Goal: Transaction & Acquisition: Purchase product/service

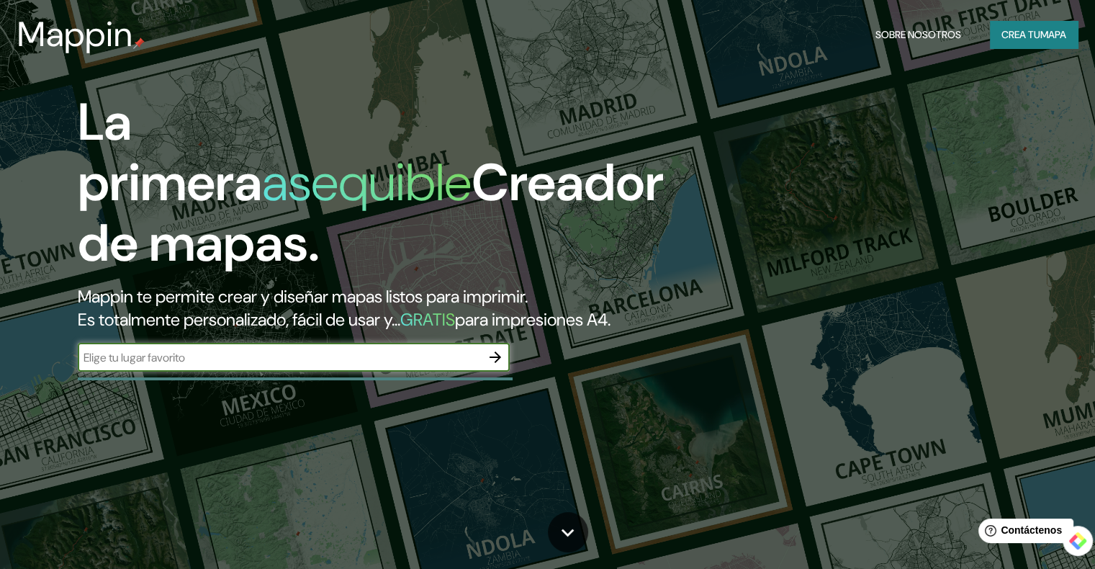
click at [1019, 39] on font "Crea tu" at bounding box center [1020, 34] width 39 height 13
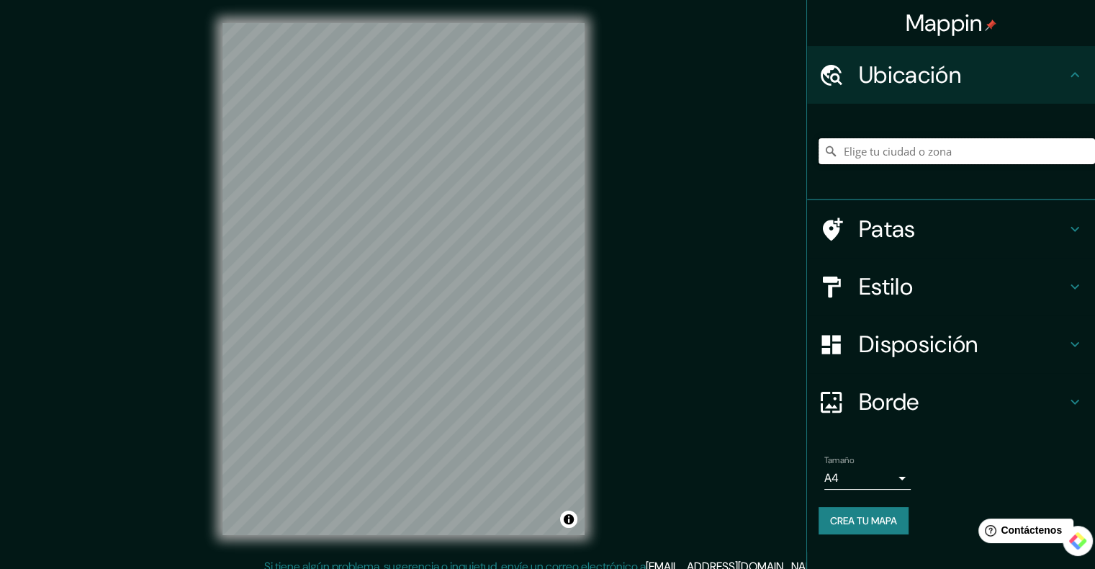
click at [908, 149] on input "Elige tu ciudad o zona" at bounding box center [956, 151] width 276 height 26
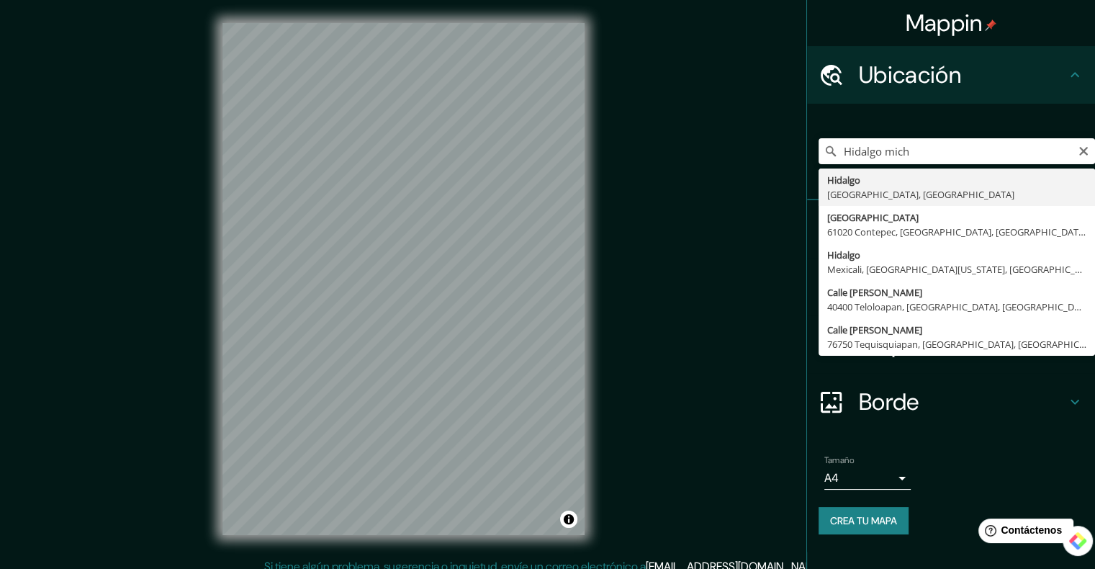
type input "[GEOGRAPHIC_DATA], [GEOGRAPHIC_DATA], [GEOGRAPHIC_DATA]"
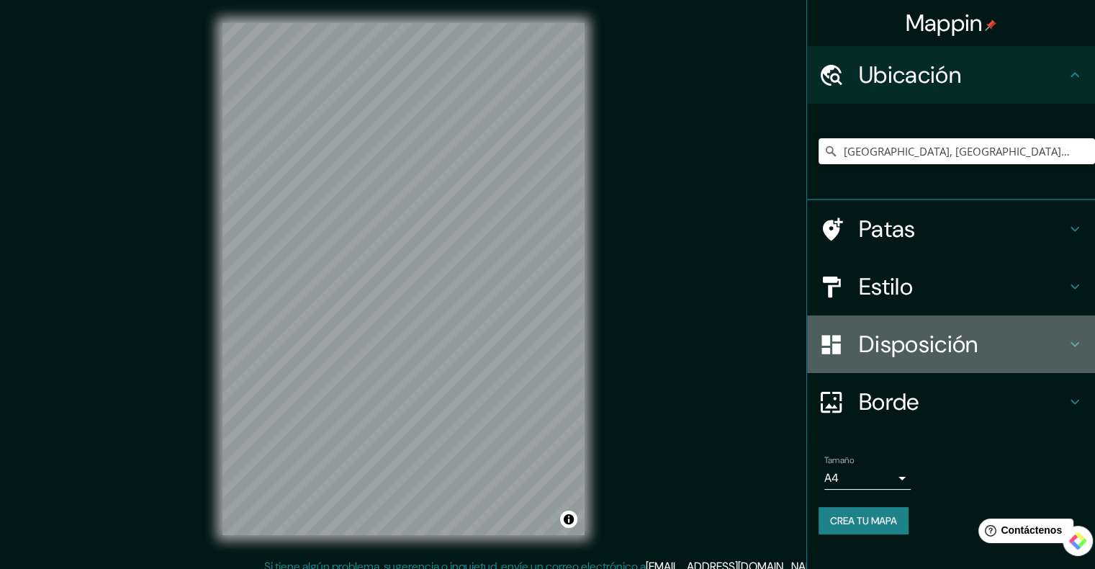
click at [907, 338] on font "Disposición" at bounding box center [918, 344] width 119 height 30
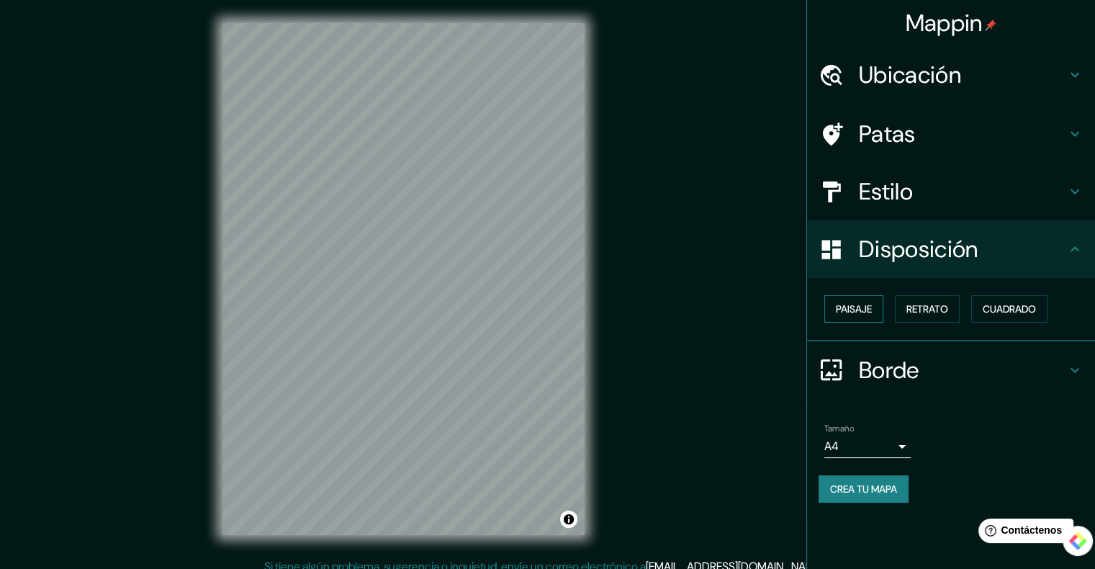
click at [868, 312] on font "Paisaje" at bounding box center [854, 308] width 36 height 13
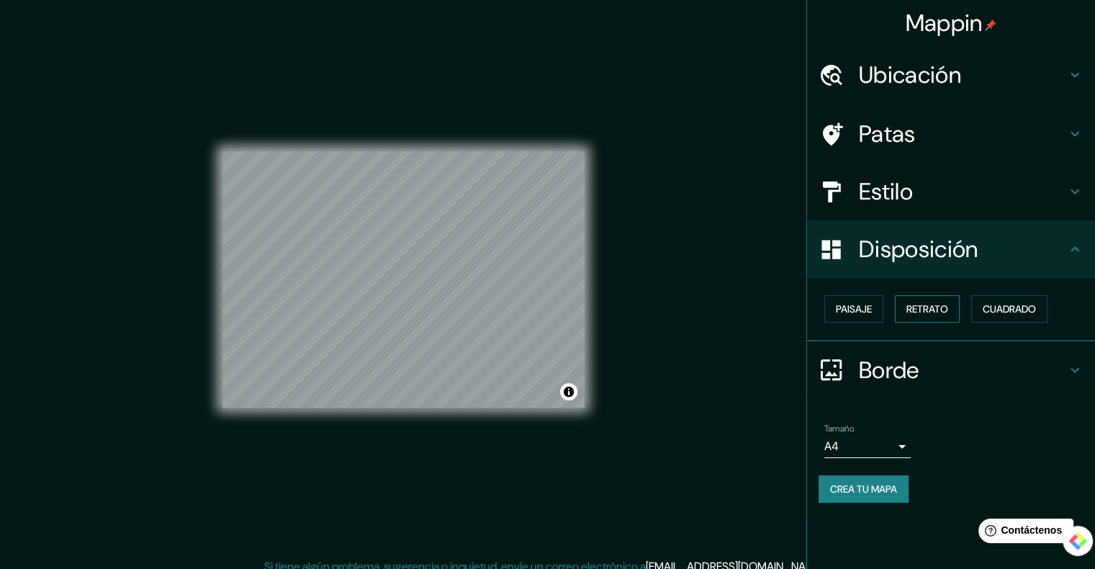
click at [926, 313] on font "Retrato" at bounding box center [927, 308] width 42 height 13
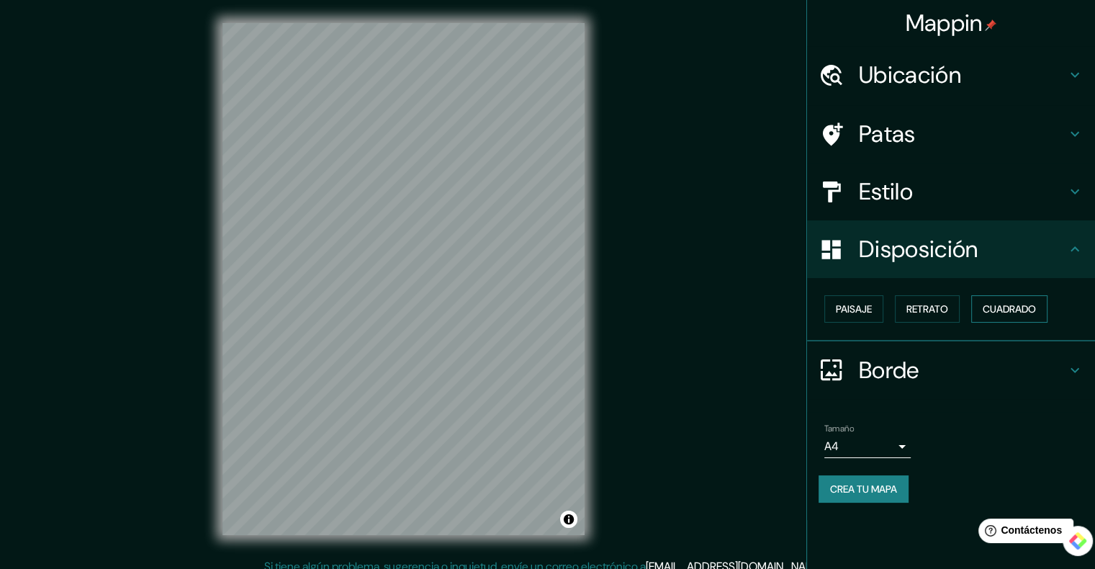
click at [990, 307] on font "Cuadrado" at bounding box center [1009, 308] width 53 height 13
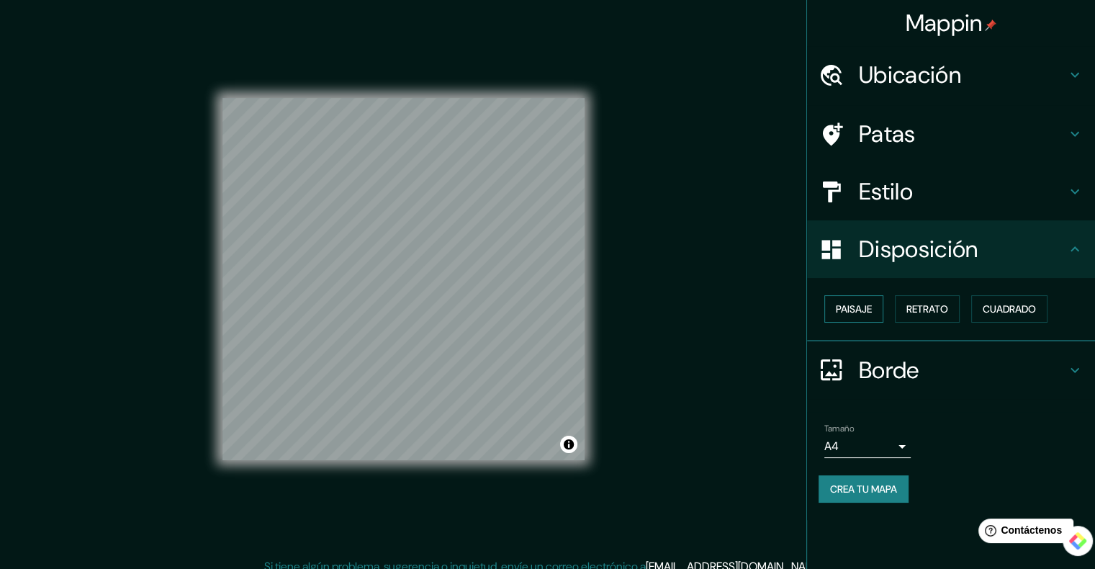
click at [858, 313] on font "Paisaje" at bounding box center [854, 308] width 36 height 13
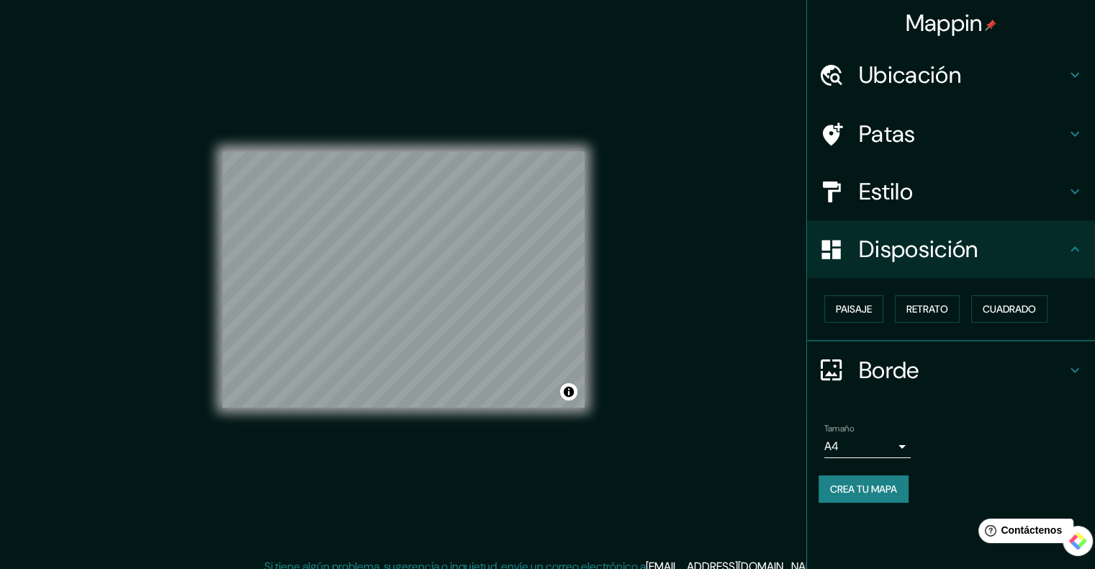
click at [931, 384] on div "Borde" at bounding box center [951, 370] width 288 height 58
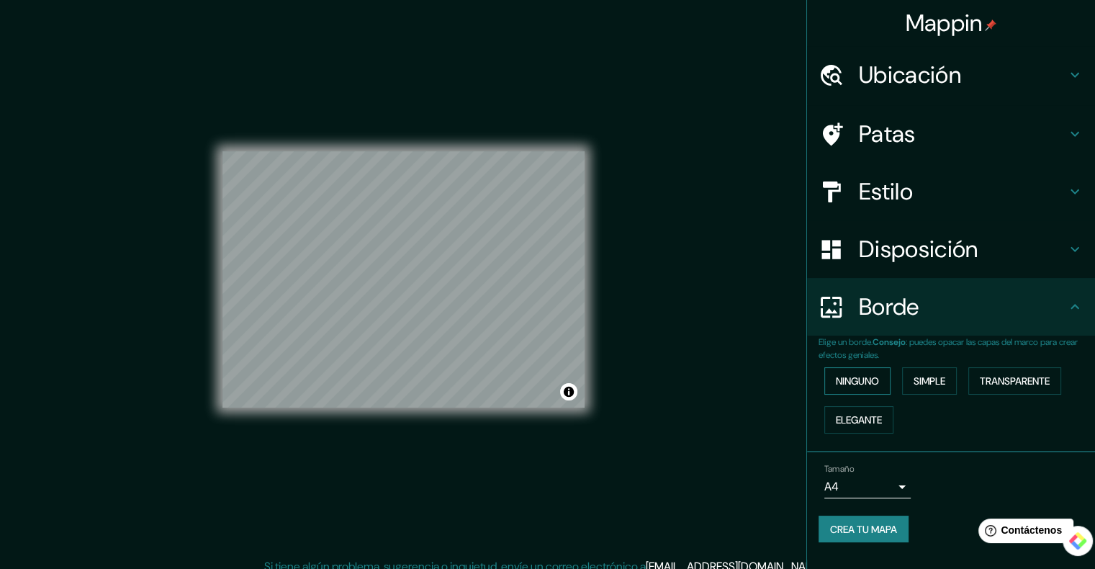
click at [841, 381] on font "Ninguno" at bounding box center [857, 380] width 43 height 13
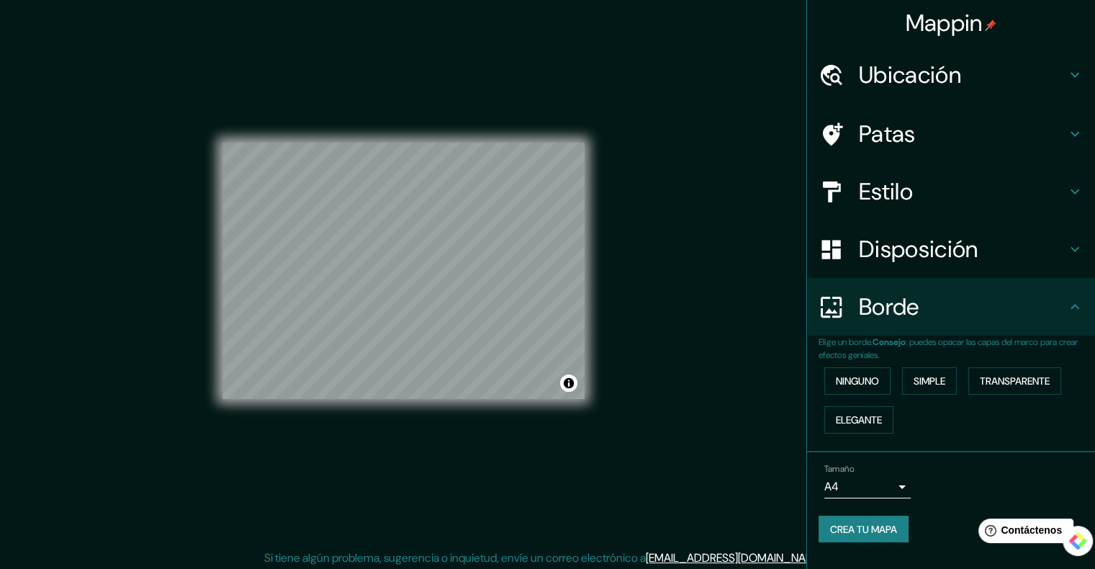
scroll to position [12, 0]
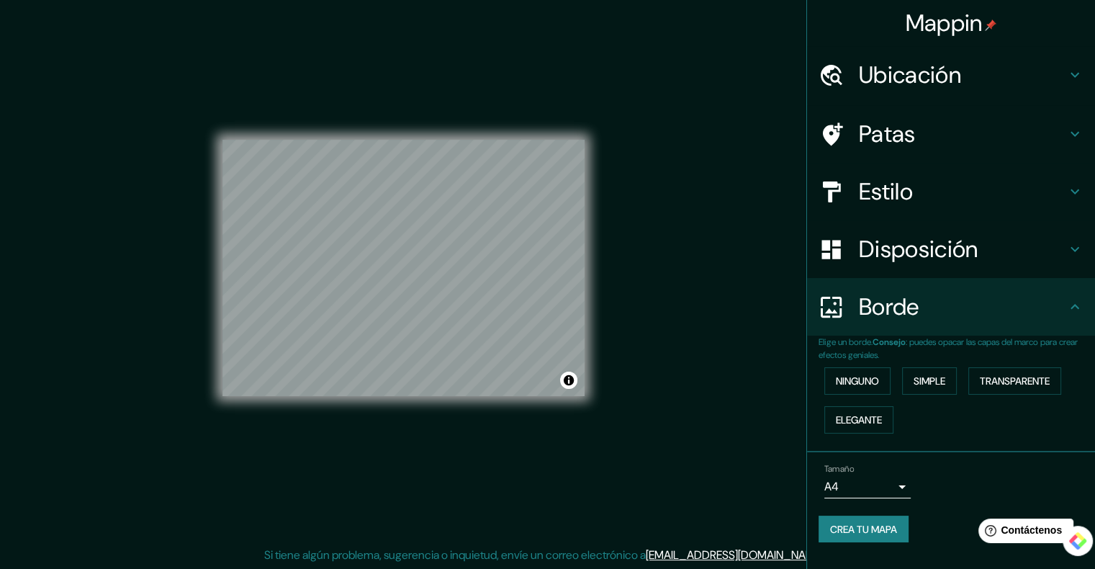
click at [879, 479] on body "Mappin Ubicación [GEOGRAPHIC_DATA], [GEOGRAPHIC_DATA], [GEOGRAPHIC_DATA] Patas …" at bounding box center [547, 272] width 1095 height 569
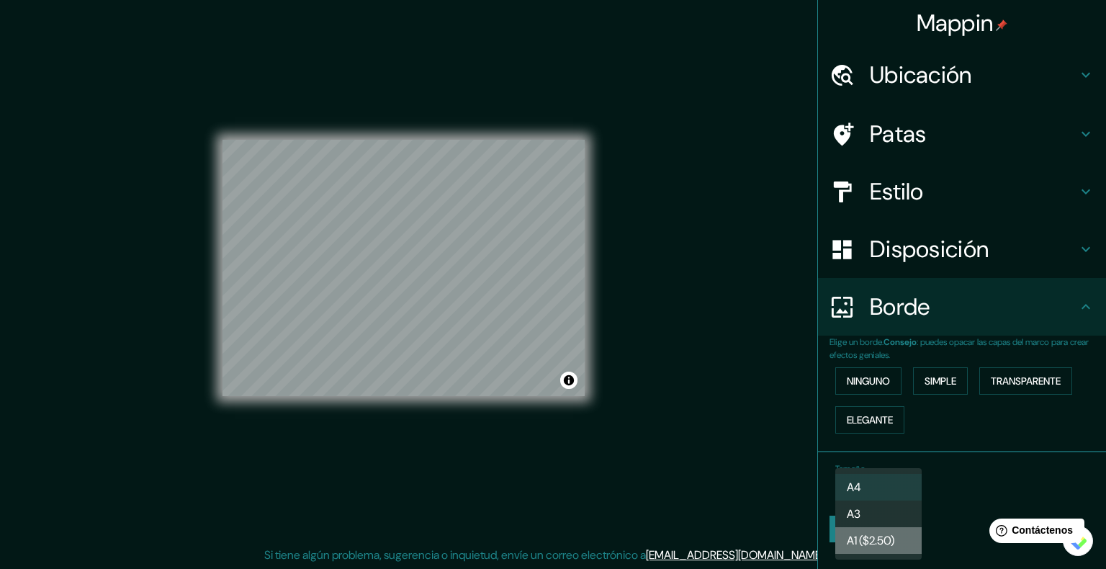
click at [849, 543] on font "A1 ($2.50)" at bounding box center [870, 540] width 48 height 15
click at [876, 477] on body "Mappin Ubicación [GEOGRAPHIC_DATA], [GEOGRAPHIC_DATA], [GEOGRAPHIC_DATA] Patas …" at bounding box center [553, 272] width 1106 height 569
click at [864, 514] on li "A3" at bounding box center [878, 513] width 86 height 27
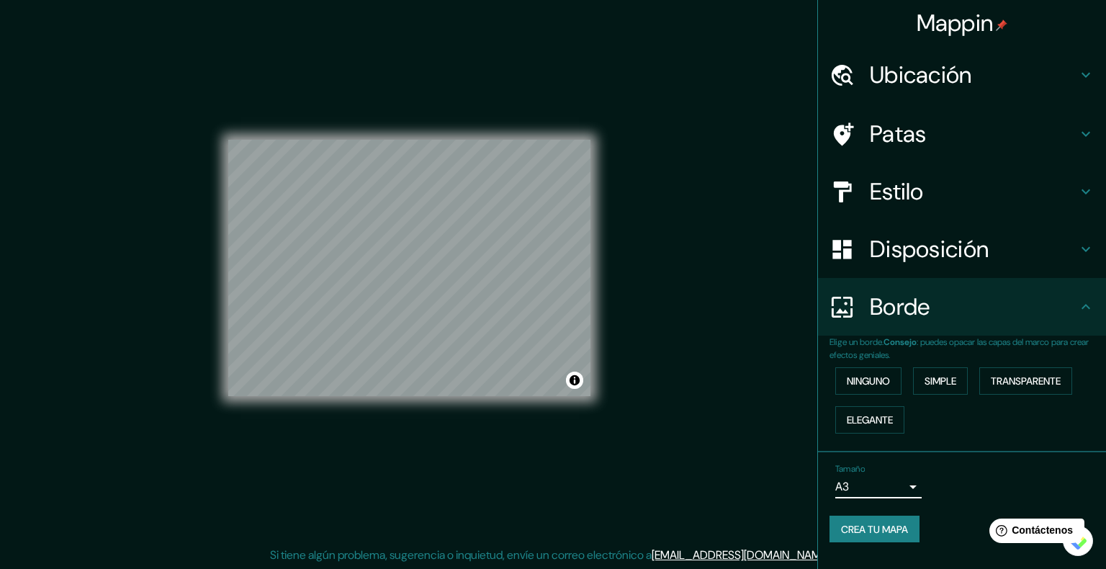
click at [873, 487] on body "Mappin Ubicación [GEOGRAPHIC_DATA], [GEOGRAPHIC_DATA], [GEOGRAPHIC_DATA] Patas …" at bounding box center [553, 272] width 1106 height 569
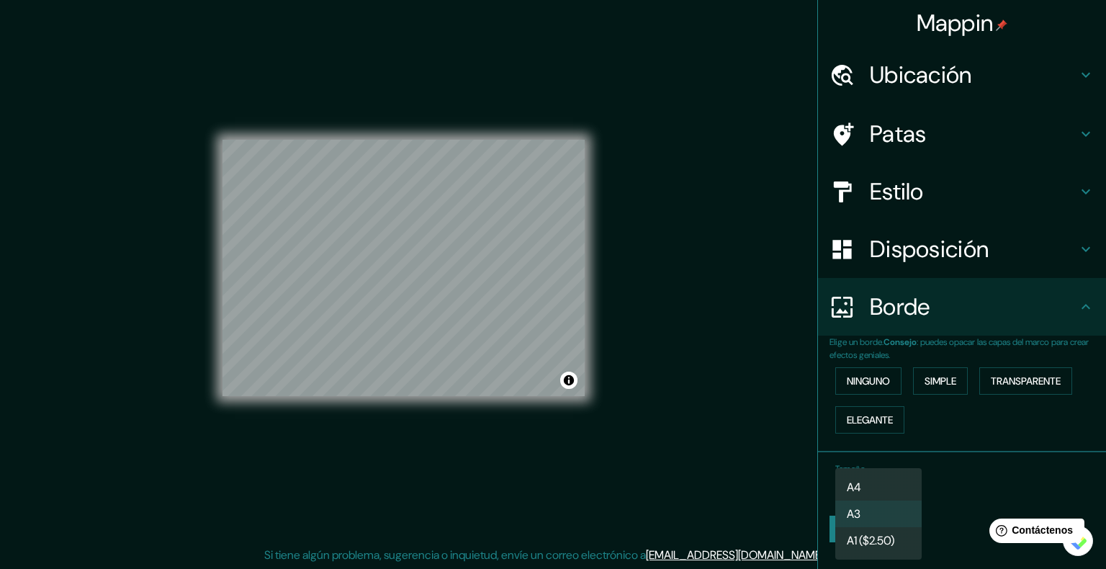
click at [874, 491] on li "A4" at bounding box center [878, 487] width 86 height 27
type input "single"
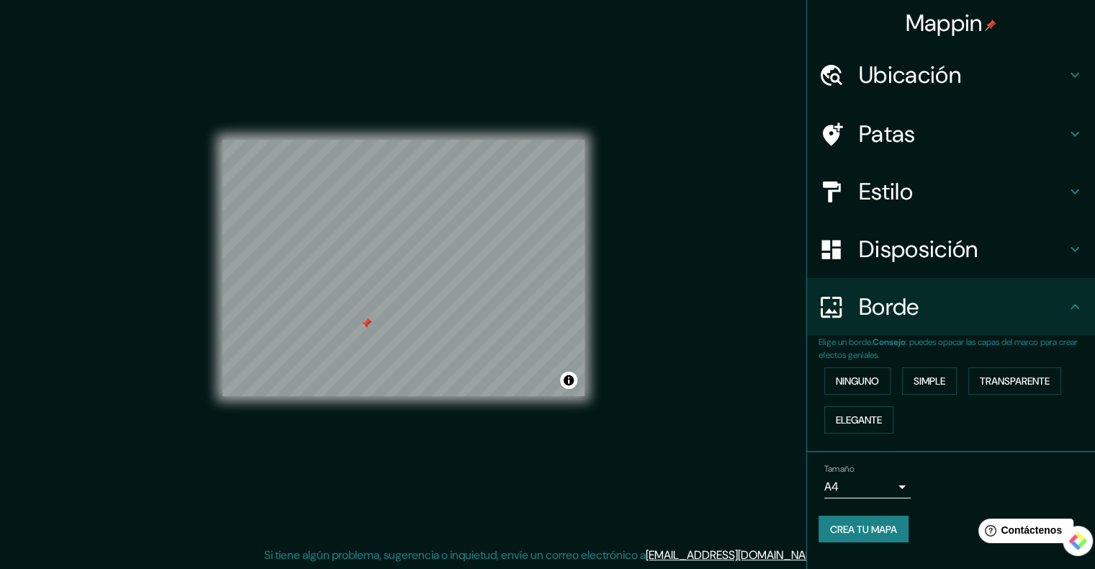
click at [1040, 61] on h4 "Ubicación" at bounding box center [962, 74] width 207 height 29
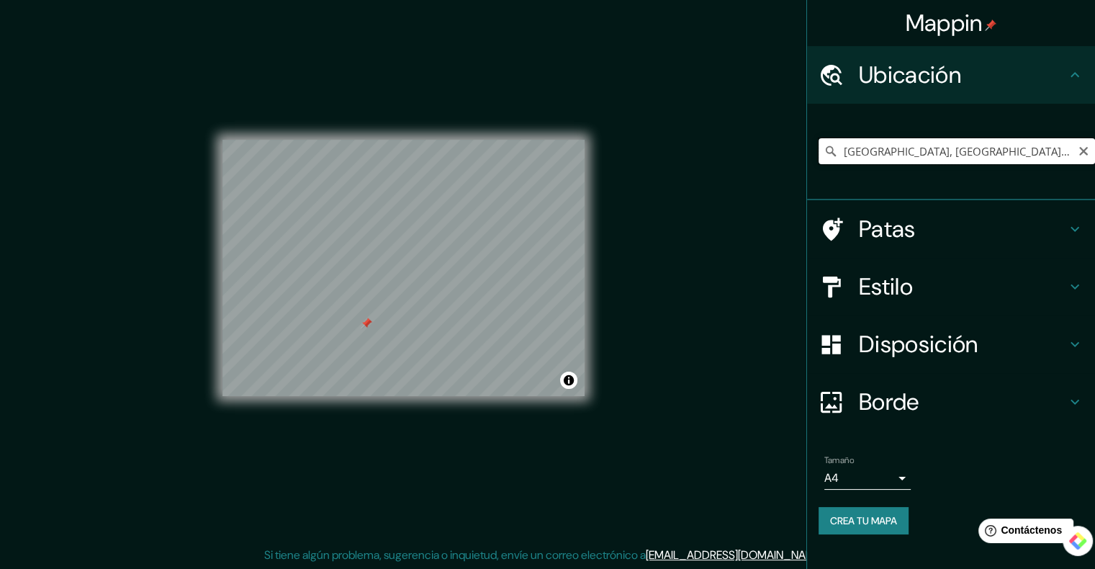
click at [883, 158] on input "[GEOGRAPHIC_DATA], [GEOGRAPHIC_DATA], [GEOGRAPHIC_DATA]" at bounding box center [956, 151] width 276 height 26
click at [1003, 157] on input "[GEOGRAPHIC_DATA], [GEOGRAPHIC_DATA], [GEOGRAPHIC_DATA]" at bounding box center [956, 151] width 276 height 26
click at [959, 230] on h4 "Patas" at bounding box center [962, 229] width 207 height 29
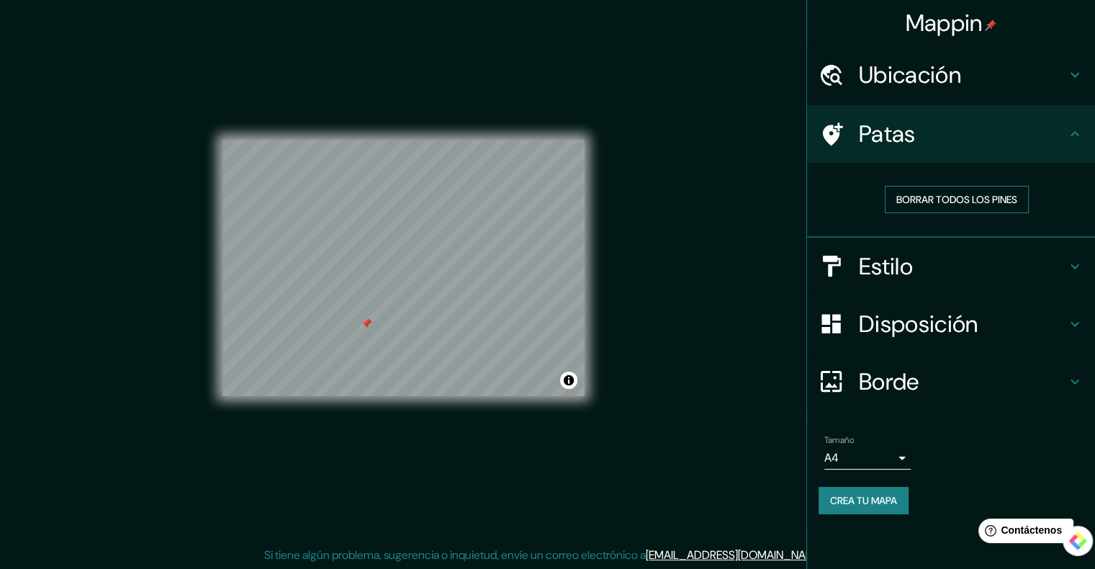
click at [918, 199] on font "Borrar todos los pines" at bounding box center [956, 199] width 121 height 13
click at [907, 489] on button "Crea tu mapa" at bounding box center [863, 500] width 90 height 27
click at [867, 498] on font "Crea tu mapa" at bounding box center [863, 500] width 67 height 13
click at [865, 491] on font "Crea tu mapa" at bounding box center [863, 500] width 67 height 19
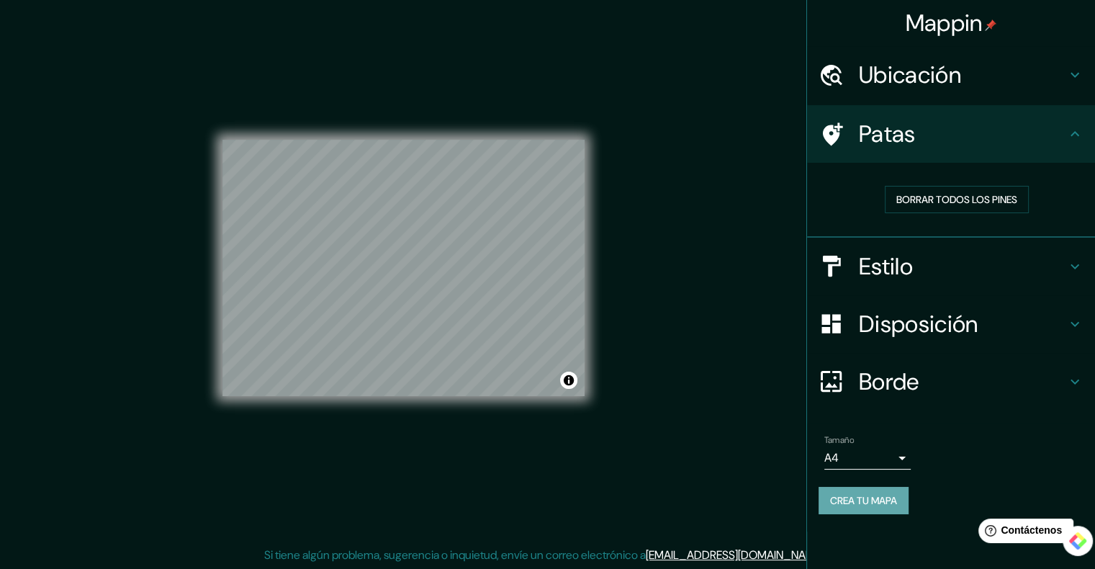
click at [865, 494] on font "Crea tu mapa" at bounding box center [863, 500] width 67 height 13
drag, startPoint x: 590, startPoint y: 325, endPoint x: 633, endPoint y: 232, distance: 101.8
click at [633, 232] on div "Mappin Ubicación [GEOGRAPHIC_DATA], [GEOGRAPHIC_DATA], [GEOGRAPHIC_DATA] Patas …" at bounding box center [547, 278] width 1095 height 581
click at [869, 502] on div "Crea tu mapa" at bounding box center [950, 500] width 265 height 27
click at [869, 502] on font "Crea tu mapa" at bounding box center [863, 500] width 67 height 13
